Goal: Find specific page/section: Find specific page/section

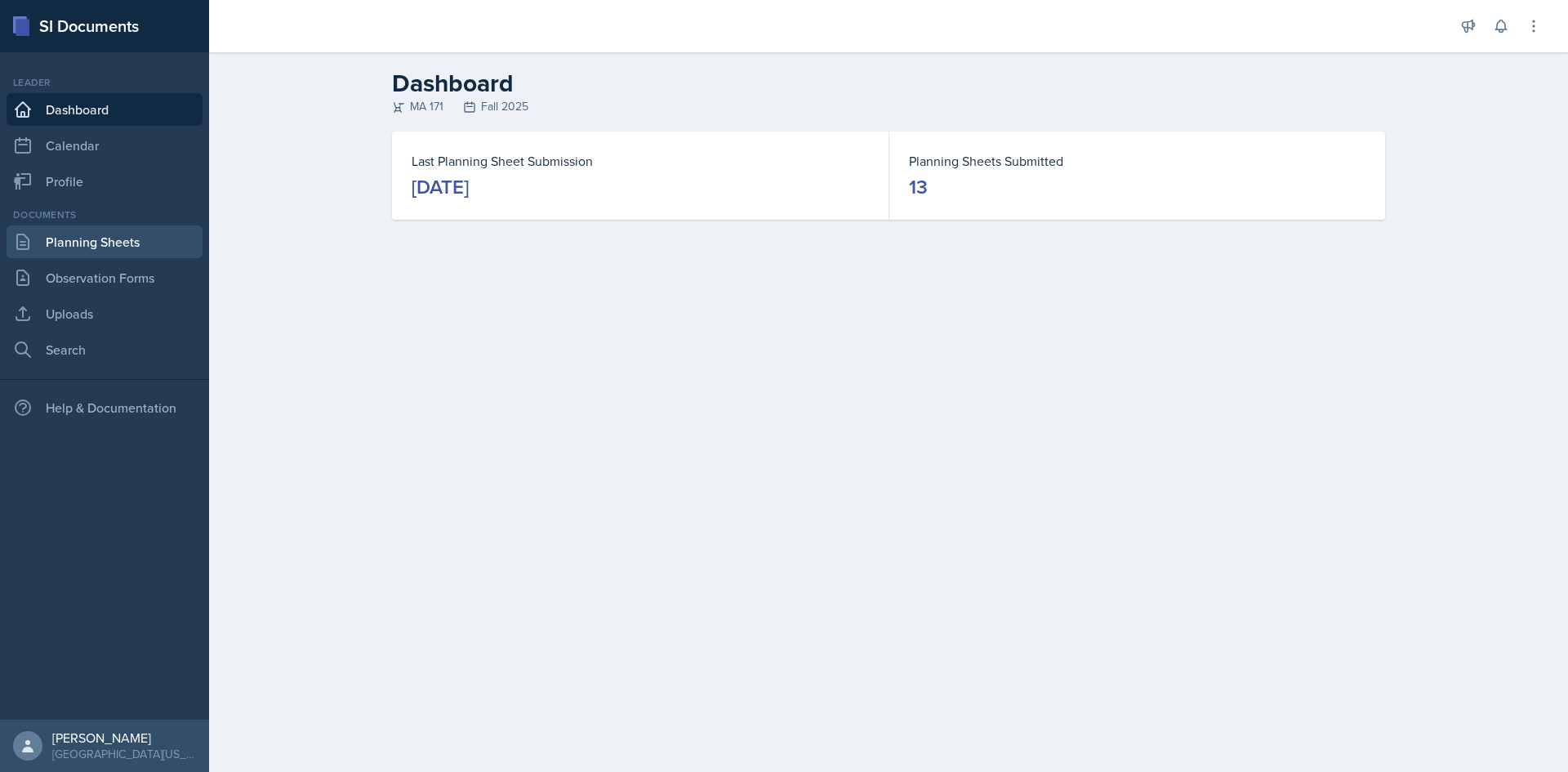
click at [131, 233] on link "Planning Sheets" at bounding box center [104, 242] width 196 height 33
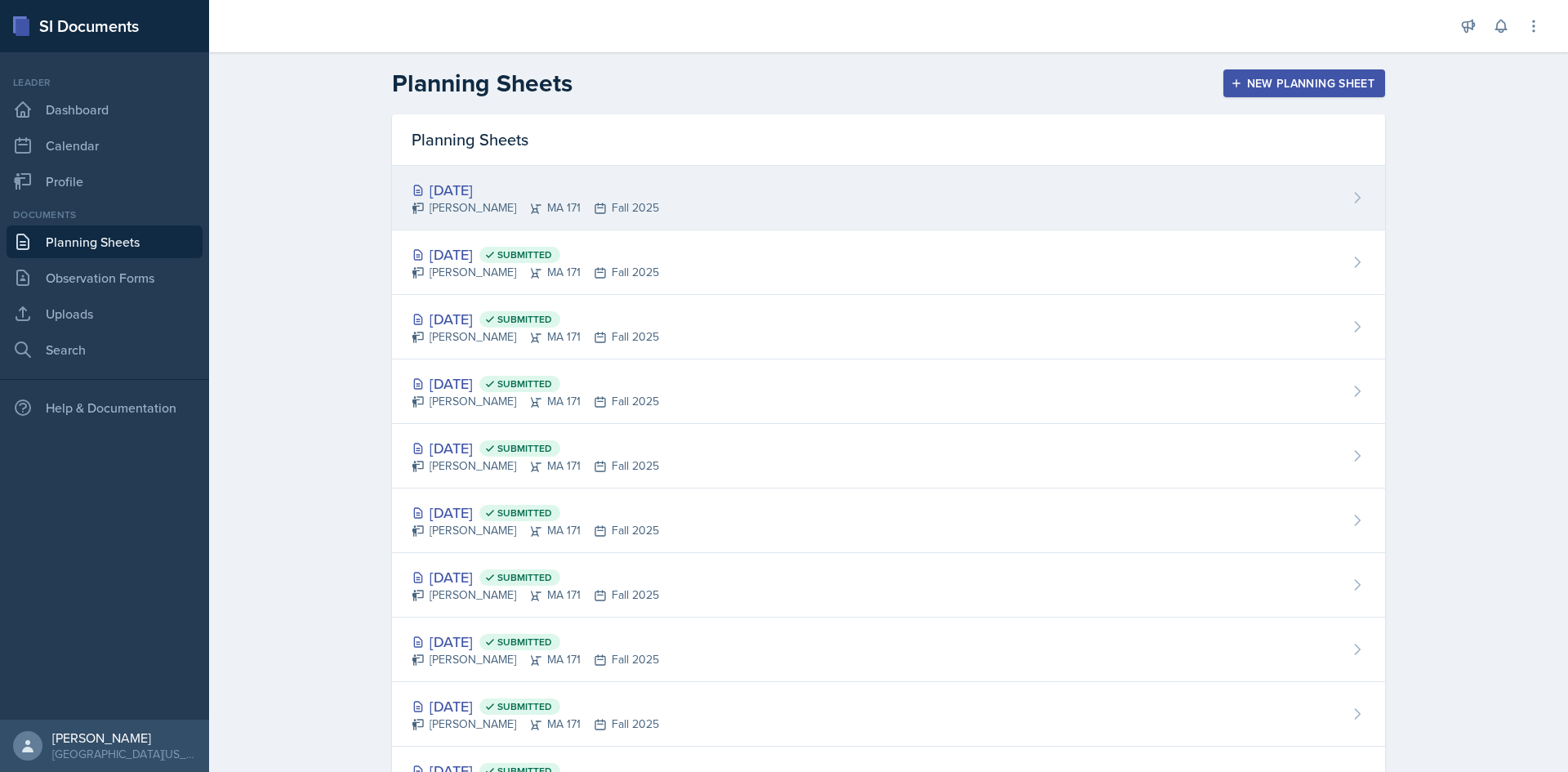
click at [428, 190] on div "[DATE]" at bounding box center [535, 190] width 247 height 22
